Goal: Book appointment/travel/reservation

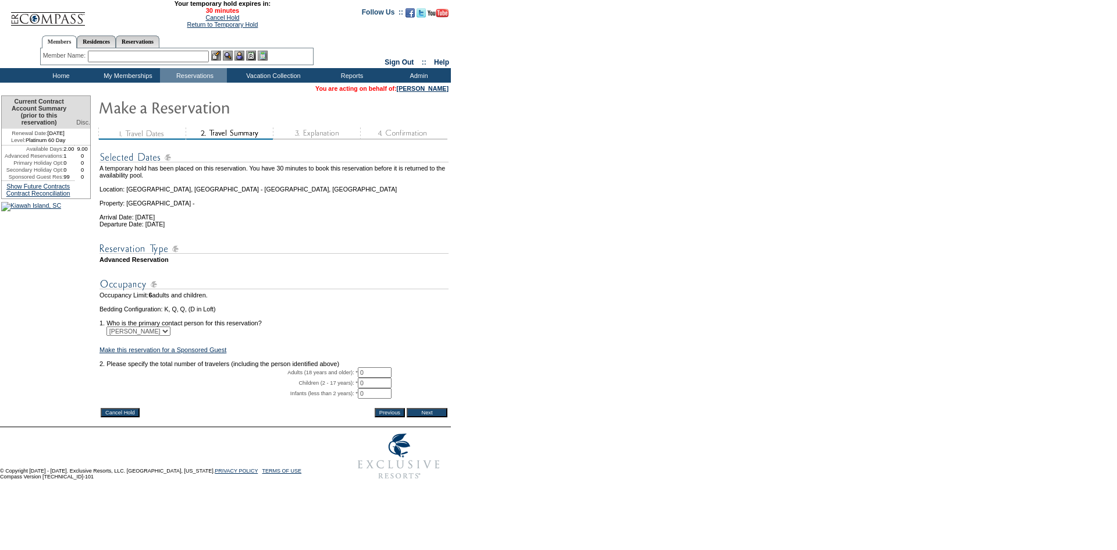
drag, startPoint x: 381, startPoint y: 381, endPoint x: 371, endPoint y: 388, distance: 12.1
click at [379, 367] on td "2. Please specify the total number of travelers (including the person identifie…" at bounding box center [274, 363] width 349 height 7
drag, startPoint x: 377, startPoint y: 394, endPoint x: 322, endPoint y: 385, distance: 55.5
click at [322, 378] on tr "Adults (18 years and older): * 0 * *" at bounding box center [274, 372] width 349 height 10
type input "2"
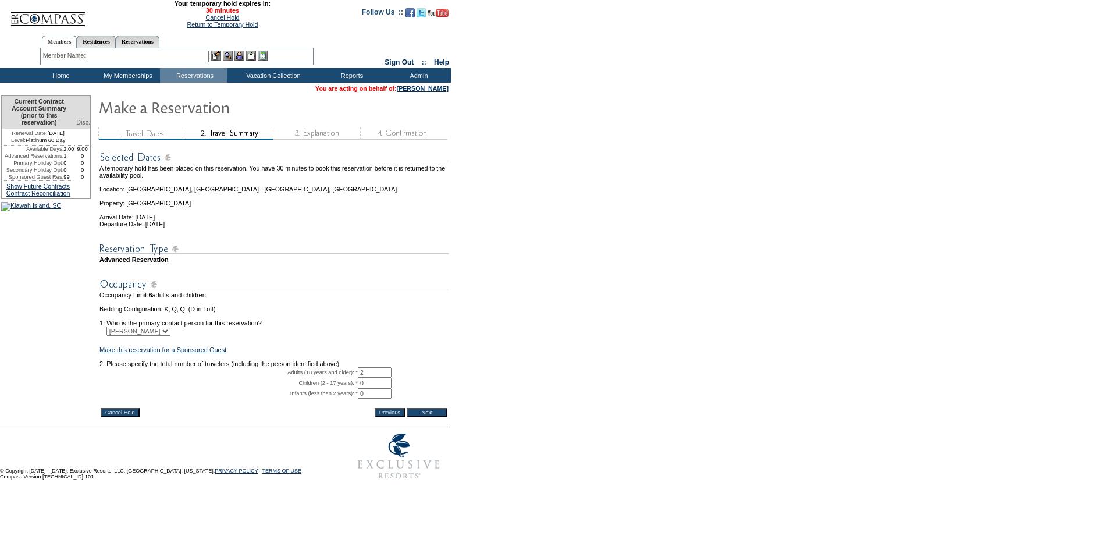
click at [421, 417] on input "Next" at bounding box center [427, 412] width 41 height 9
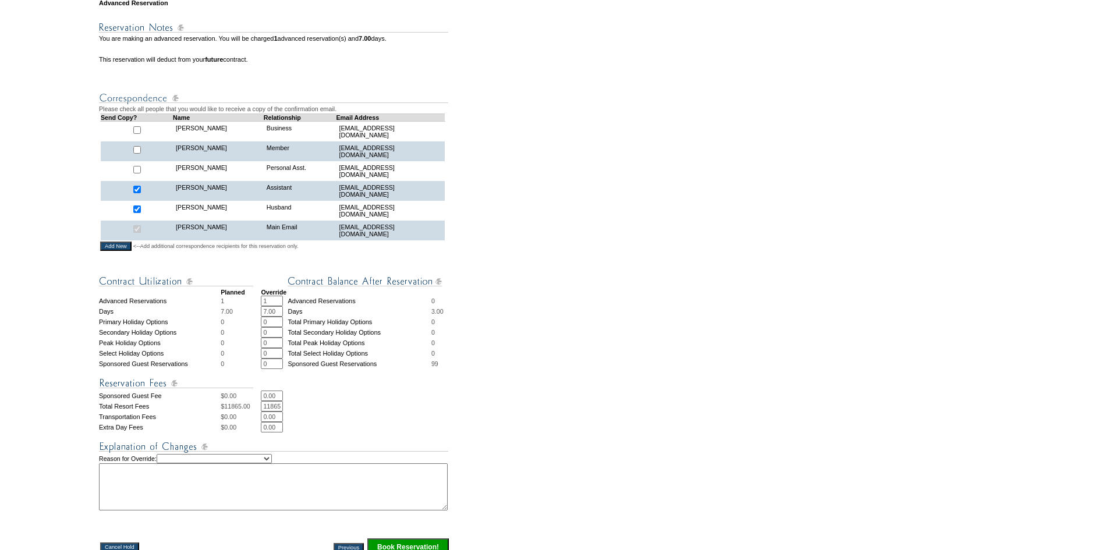
scroll to position [291, 0]
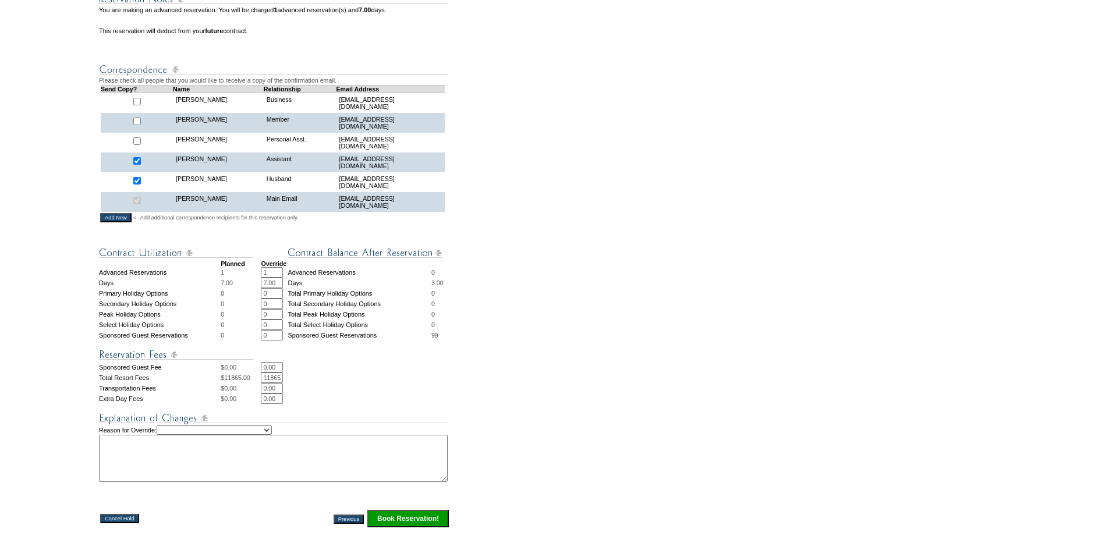
click at [271, 383] on input "11865.00" at bounding box center [272, 377] width 22 height 10
type input "8365.0"
click at [401, 404] on td "0.00 * *" at bounding box center [355, 398] width 189 height 10
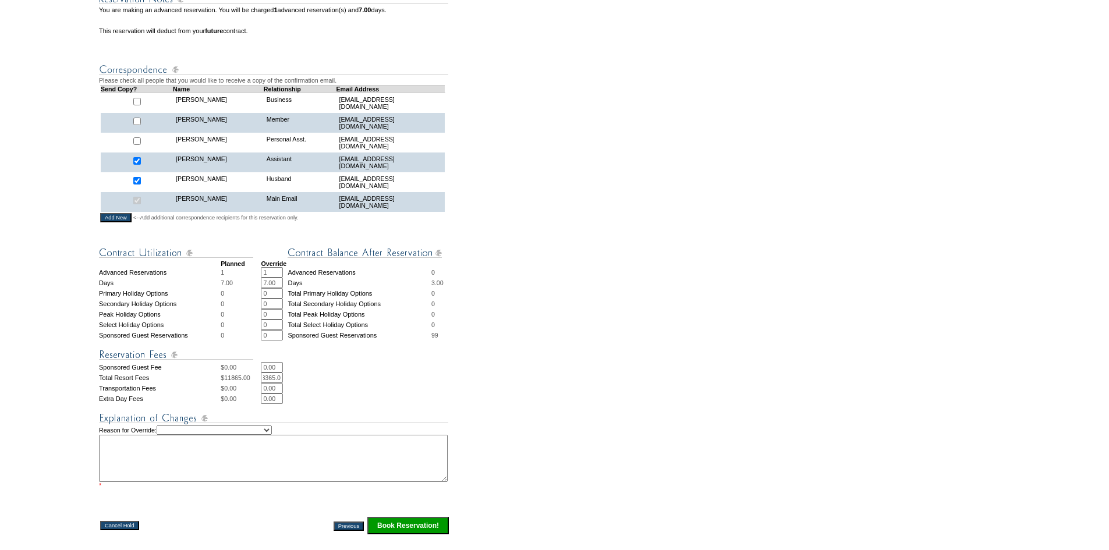
scroll to position [0, 0]
click at [260, 435] on select "Creating Continuous Stay Days Rebooked After Cancellation Editing Occupant Expe…" at bounding box center [214, 429] width 115 height 9
select select "1035"
click at [169, 435] on select "Creating Continuous Stay Days Rebooked After Cancellation Editing Occupant Expe…" at bounding box center [214, 429] width 115 height 9
click at [246, 482] on textarea at bounding box center [273, 458] width 349 height 47
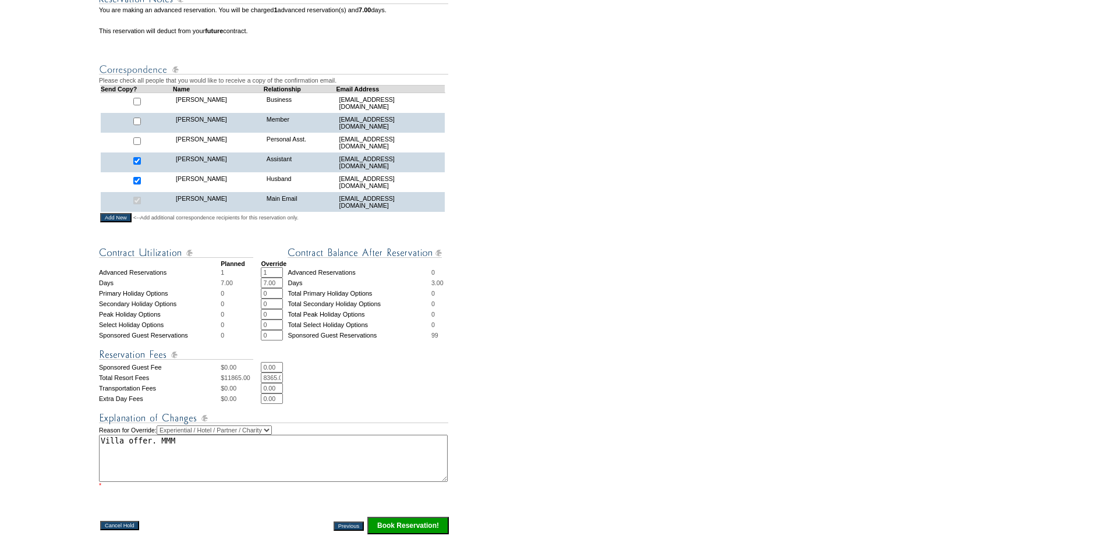
type textarea "Villa offer. MMM"
click at [401, 525] on input "Book Reservation!" at bounding box center [407, 525] width 81 height 17
